Goal: Information Seeking & Learning: Learn about a topic

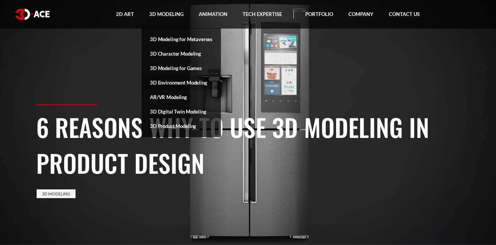
click at [178, 82] on link "3D Environment Modeling" at bounding box center [181, 83] width 79 height 14
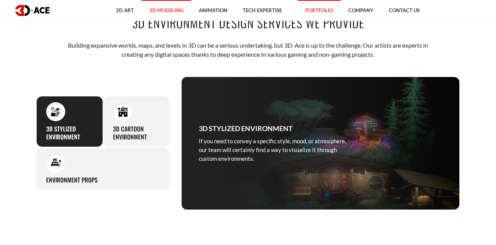
scroll to position [279, 0]
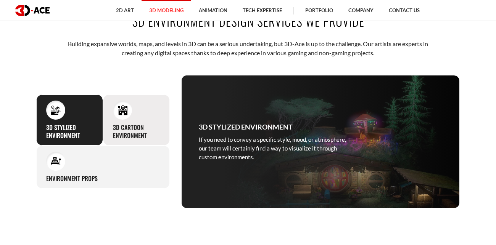
click at [131, 130] on h3 "3D Cartoon Environment" at bounding box center [136, 132] width 47 height 16
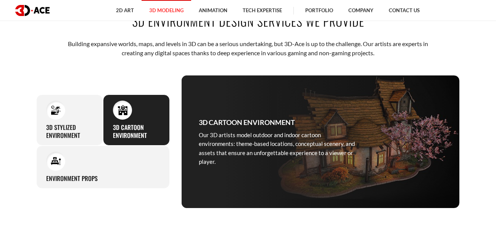
click at [121, 111] on img at bounding box center [123, 110] width 10 height 10
click at [125, 113] on img at bounding box center [123, 110] width 10 height 10
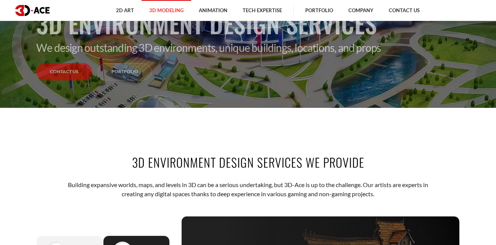
scroll to position [0, 0]
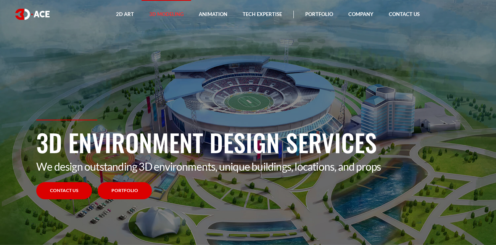
click at [124, 199] on link "Portfolio" at bounding box center [125, 190] width 54 height 17
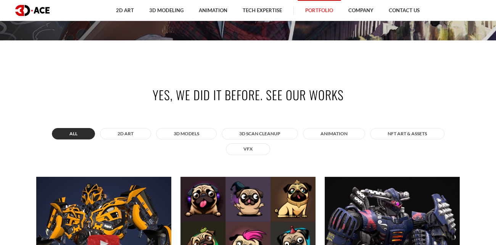
scroll to position [197, 0]
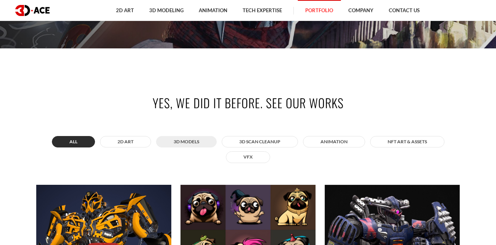
click at [185, 141] on button "3D MODELS" at bounding box center [186, 141] width 61 height 11
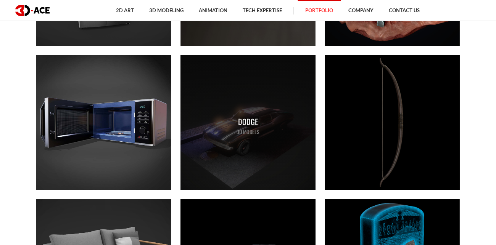
scroll to position [1339, 0]
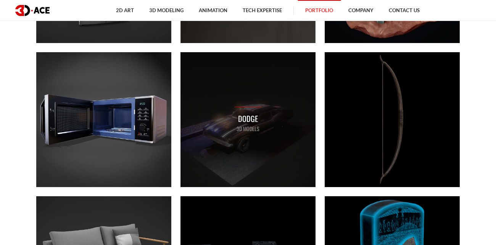
click at [229, 150] on div "Dodge 3D MODELS" at bounding box center [247, 119] width 135 height 135
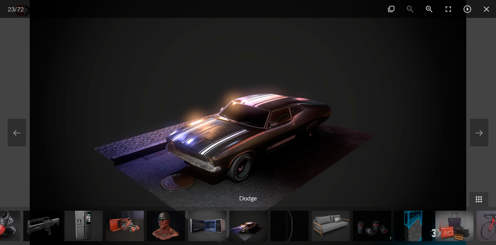
click at [255, 183] on img at bounding box center [248, 122] width 436 height 245
click at [252, 157] on img at bounding box center [248, 122] width 436 height 245
click at [485, 201] on span at bounding box center [478, 199] width 19 height 15
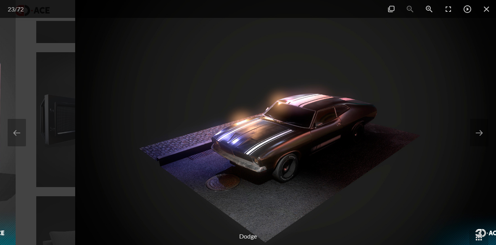
drag, startPoint x: 222, startPoint y: 124, endPoint x: 261, endPoint y: 156, distance: 50.5
click at [261, 156] on img at bounding box center [293, 122] width 436 height 245
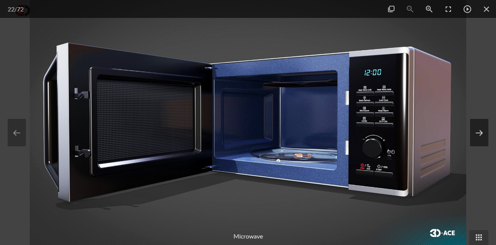
click at [477, 132] on button at bounding box center [479, 132] width 18 height 27
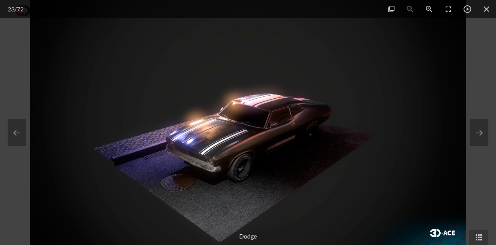
click at [245, 237] on div "Dodge" at bounding box center [248, 236] width 496 height 17
click at [226, 142] on img at bounding box center [248, 122] width 436 height 245
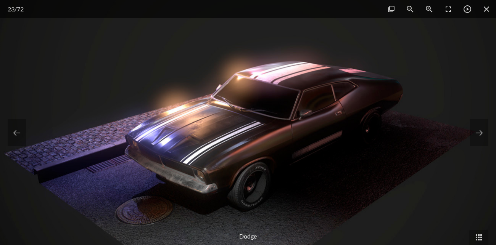
click at [226, 142] on img at bounding box center [263, 110] width 732 height 412
click at [468, 4] on span at bounding box center [467, 9] width 19 height 18
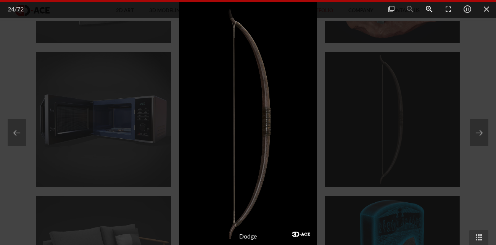
click at [430, 6] on span at bounding box center [429, 9] width 19 height 18
